Goal: Find specific page/section: Find specific page/section

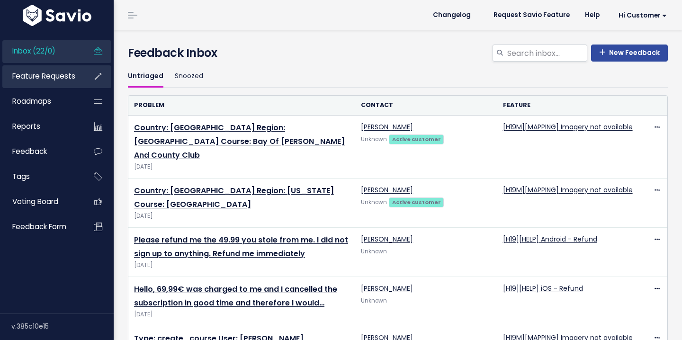
click at [66, 75] on span "Feature Requests" at bounding box center [43, 76] width 63 height 10
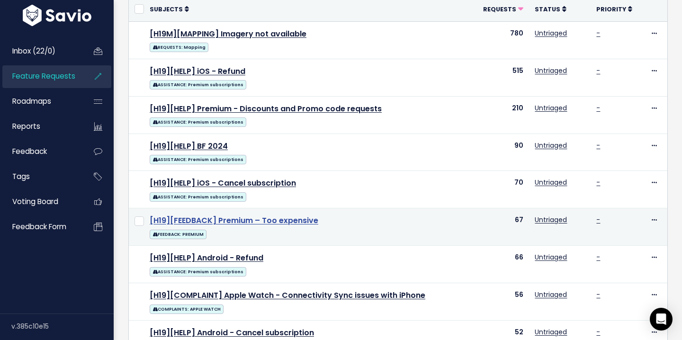
scroll to position [18, 0]
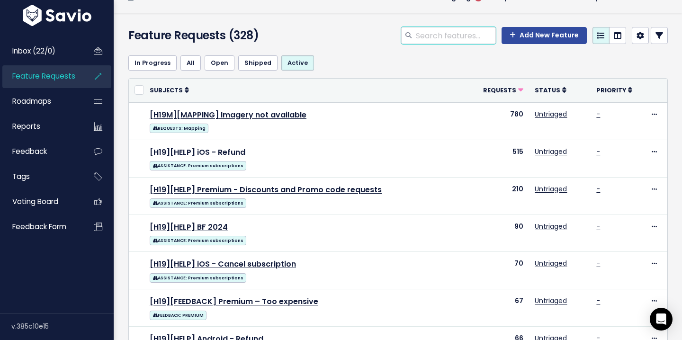
click at [478, 40] on input "search" at bounding box center [455, 35] width 81 height 17
type input "gps"
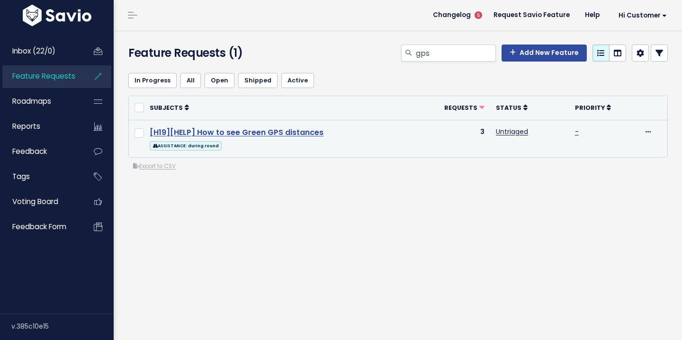
click at [292, 133] on link "[H19][HELP] How to see Green GPS distances" at bounding box center [237, 132] width 174 height 11
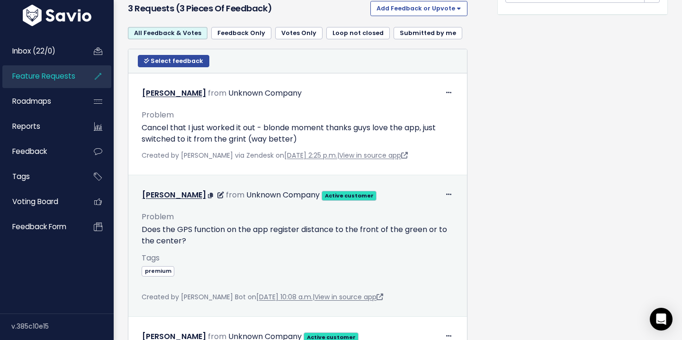
scroll to position [398, 0]
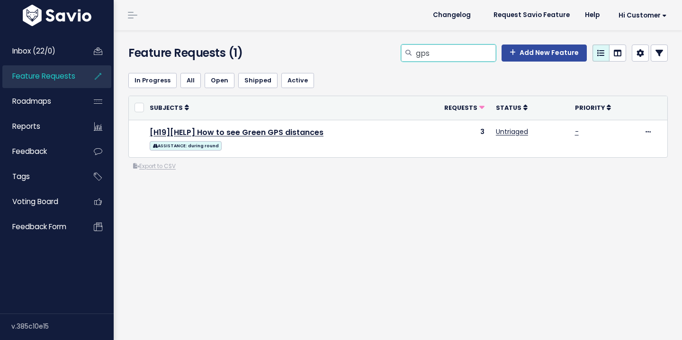
drag, startPoint x: 446, startPoint y: 56, endPoint x: 390, endPoint y: 56, distance: 55.8
click at [390, 56] on div "gps Add New Feature" at bounding box center [490, 54] width 369 height 21
type input "yardages"
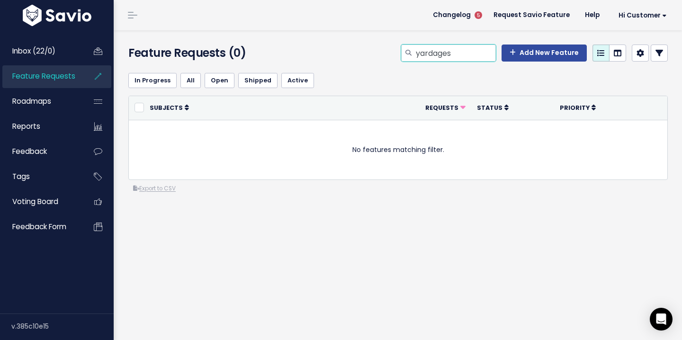
drag, startPoint x: 471, startPoint y: 48, endPoint x: 400, endPoint y: 47, distance: 71.0
click at [400, 47] on div "yardages Add New Feature" at bounding box center [490, 54] width 369 height 21
type input "live play"
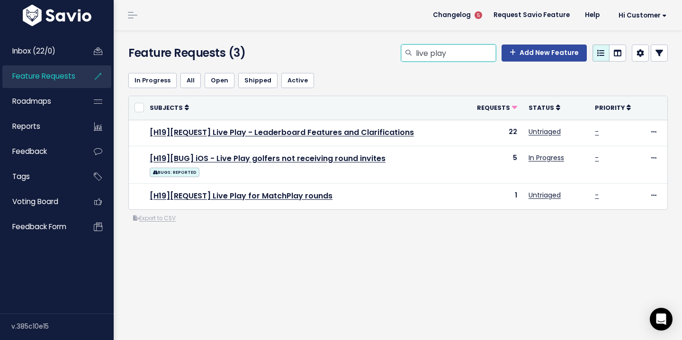
drag, startPoint x: 466, startPoint y: 51, endPoint x: 384, endPoint y: 51, distance: 81.9
click at [384, 51] on div "live play Add New Feature" at bounding box center [490, 54] width 369 height 21
type input "plays like"
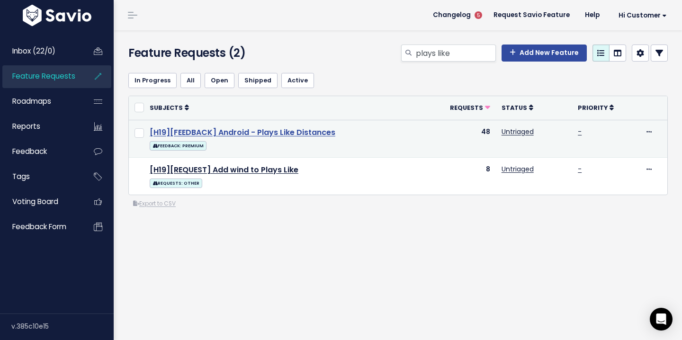
click at [296, 129] on link "[H19][FEEDBACK] Android - Plays Like Distances" at bounding box center [243, 132] width 186 height 11
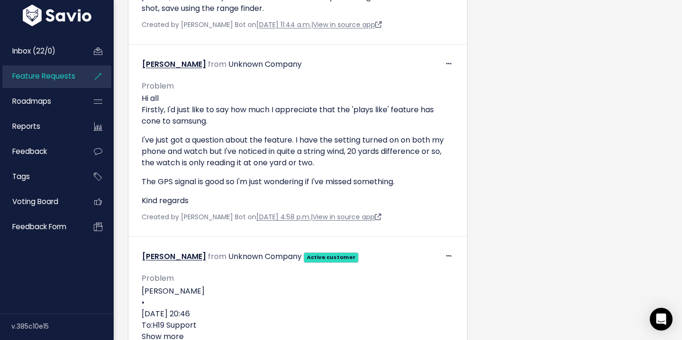
scroll to position [889, 0]
